Goal: Task Accomplishment & Management: Use online tool/utility

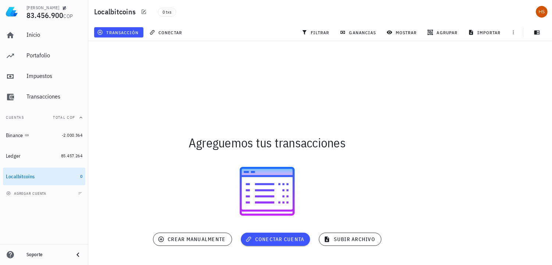
click at [384, 160] on div at bounding box center [267, 191] width 358 height 65
click at [41, 16] on span "83.456.900" at bounding box center [44, 15] width 37 height 10
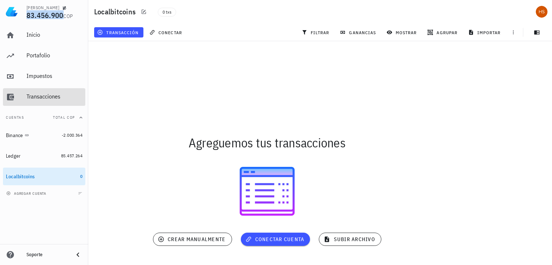
click at [46, 96] on div "Transacciones" at bounding box center [54, 96] width 56 height 7
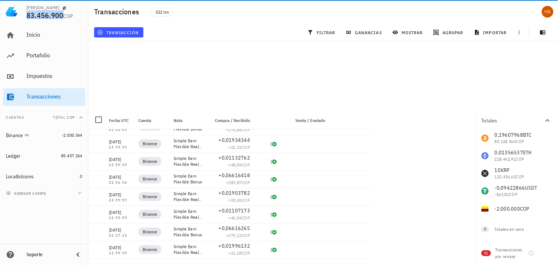
scroll to position [2, 0]
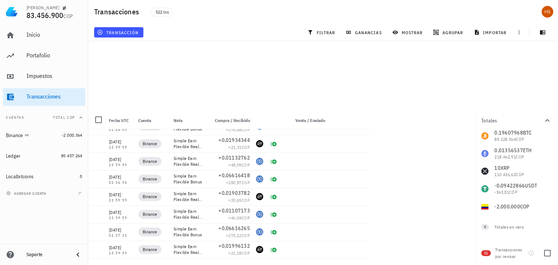
click at [486, 251] on span "11" at bounding box center [486, 253] width 4 height 6
click at [531, 252] on icon "button" at bounding box center [531, 253] width 6 height 6
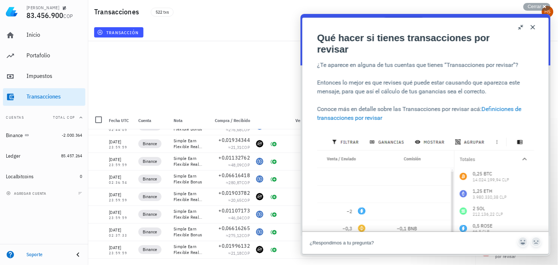
scroll to position [0, 0]
click at [534, 26] on button "Close" at bounding box center [532, 27] width 12 height 12
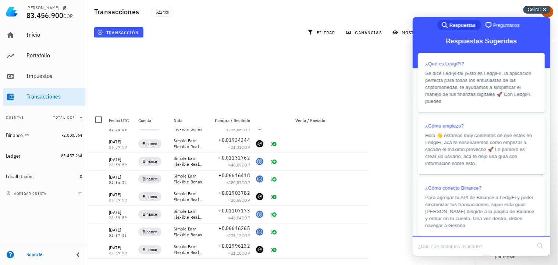
click at [547, 9] on div "Cerrar cross-small" at bounding box center [536, 10] width 27 height 8
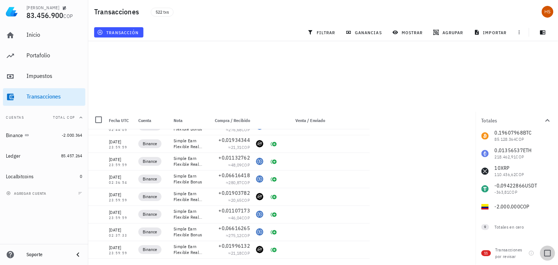
click at [547, 252] on div at bounding box center [547, 253] width 12 height 12
checkbox input "true"
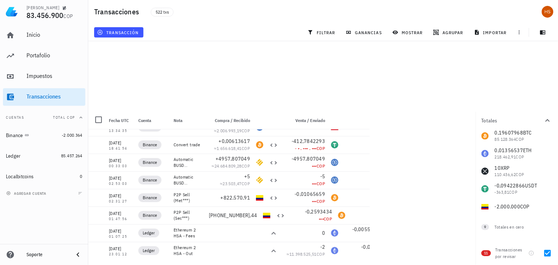
scroll to position [2, 0]
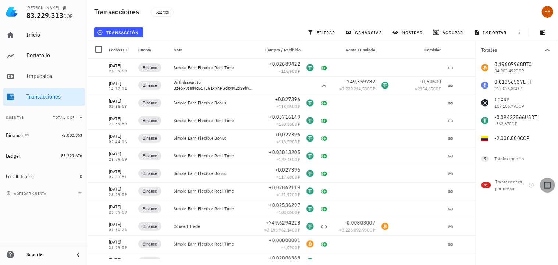
click at [549, 184] on div at bounding box center [547, 185] width 12 height 12
checkbox input "true"
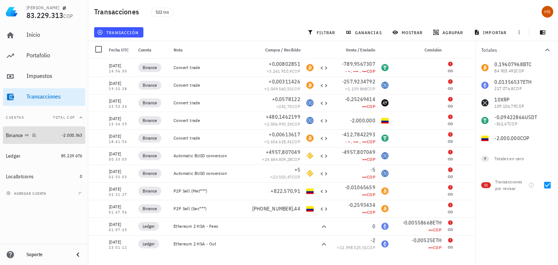
click at [18, 135] on div "Binance" at bounding box center [14, 135] width 17 height 6
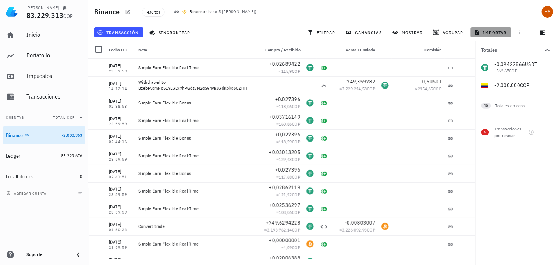
click at [500, 32] on span "importar" at bounding box center [490, 32] width 31 height 6
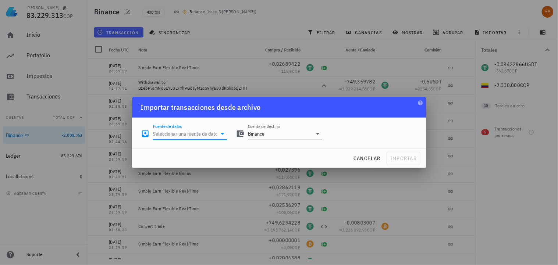
click at [186, 135] on input "Fuente de datos" at bounding box center [185, 134] width 64 height 12
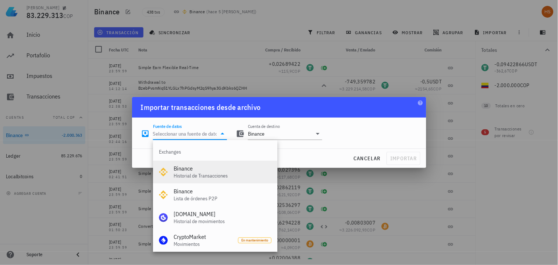
click at [193, 173] on div "Historial de Transacciones" at bounding box center [223, 176] width 98 height 6
type input "Binance"
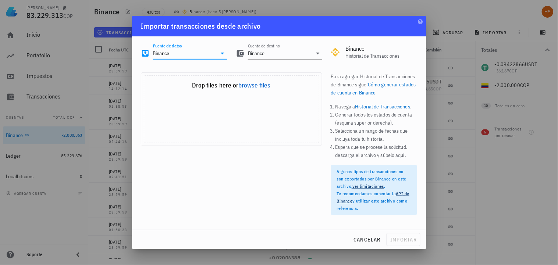
click at [385, 106] on link "Historial de Transacciones" at bounding box center [382, 106] width 55 height 7
click at [365, 238] on span "cancelar" at bounding box center [367, 239] width 28 height 7
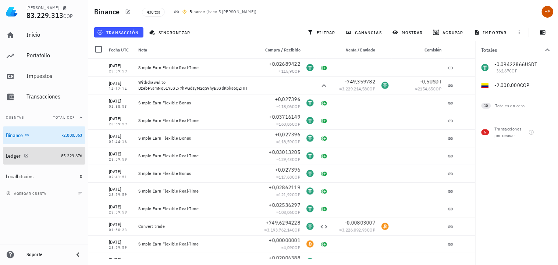
click at [15, 156] on div "Ledger" at bounding box center [13, 156] width 15 height 6
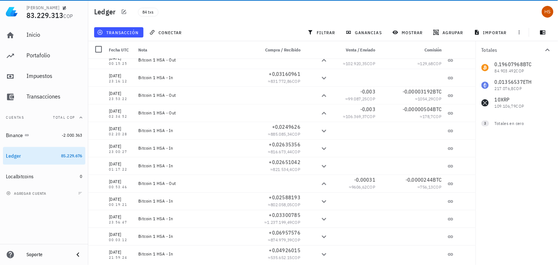
scroll to position [1282, 0]
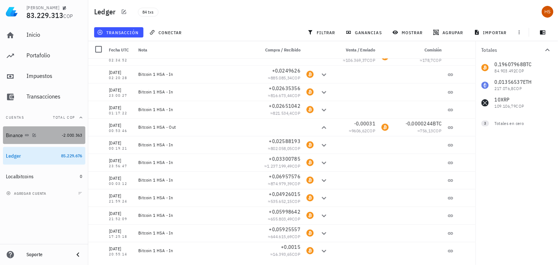
click at [31, 137] on div at bounding box center [32, 135] width 7 height 6
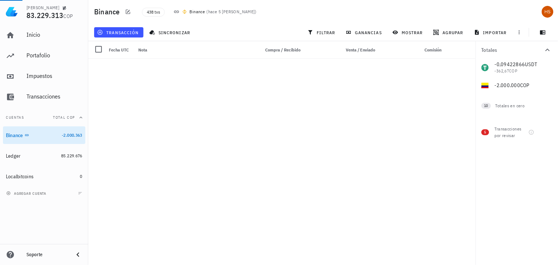
scroll to position [3950, 0]
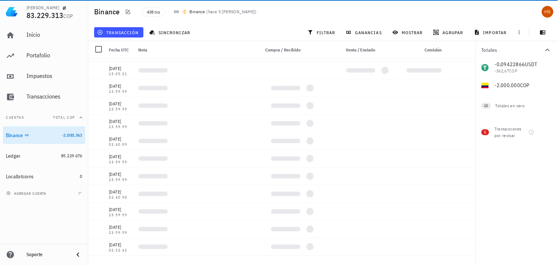
click at [471, 243] on div at bounding box center [465, 247] width 19 height 18
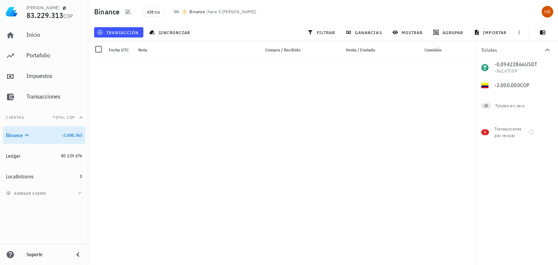
scroll to position [7528, 0]
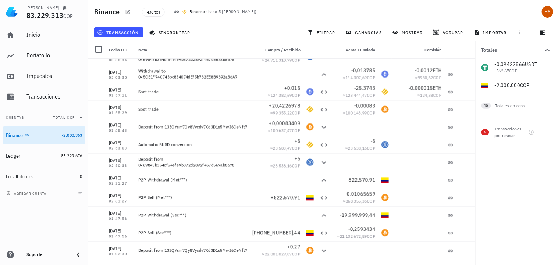
click at [472, 261] on div "[PERSON_NAME] 83.229.313 COP Inicio [GEOGRAPHIC_DATA] Impuestos [GEOGRAPHIC_DAT…" at bounding box center [279, 132] width 558 height 265
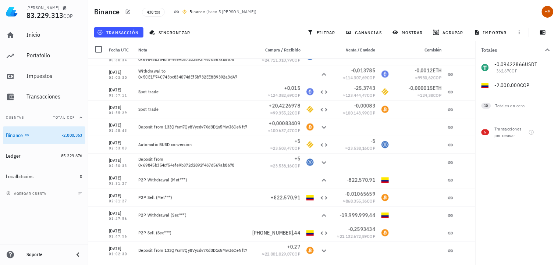
click at [472, 262] on div "[PERSON_NAME] 83.229.313 COP Inicio [GEOGRAPHIC_DATA] Impuestos [GEOGRAPHIC_DAT…" at bounding box center [279, 132] width 558 height 265
click at [28, 176] on div "Localbitcoins" at bounding box center [20, 177] width 28 height 6
